Goal: Task Accomplishment & Management: Manage account settings

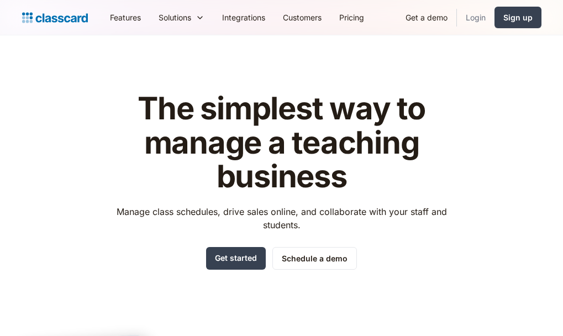
click at [477, 17] on link "Login" at bounding box center [476, 17] width 38 height 25
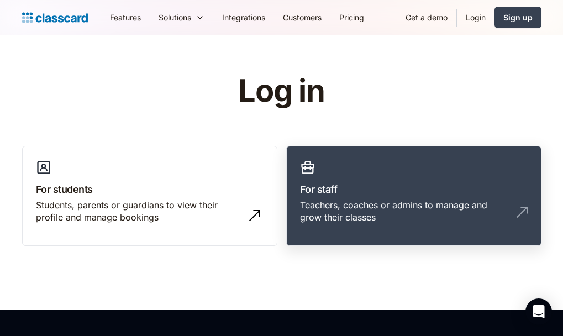
click at [333, 205] on div "Teachers, coaches or admins to manage and grow their classes" at bounding box center [402, 211] width 205 height 25
